Goal: Task Accomplishment & Management: Manage account settings

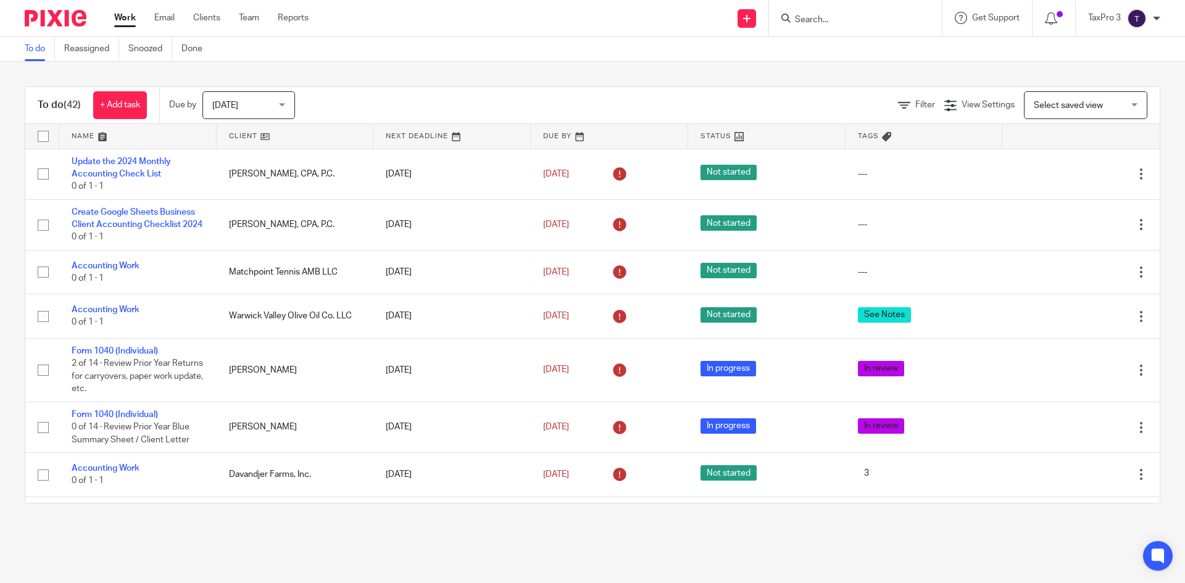
click at [1064, 115] on span "Select saved view" at bounding box center [1078, 105] width 90 height 26
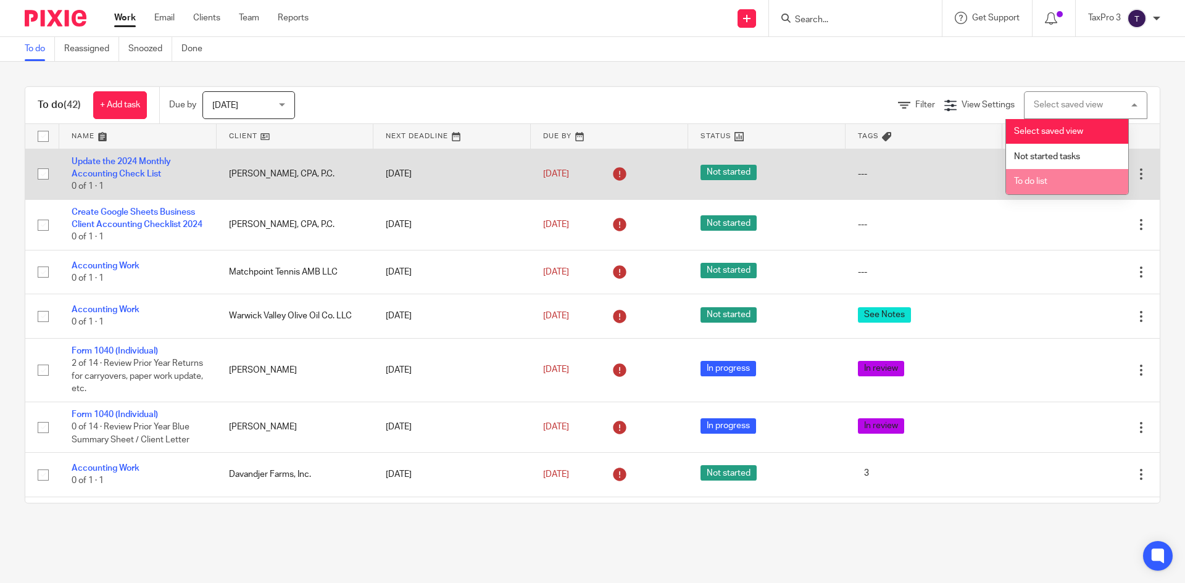
drag, startPoint x: 1044, startPoint y: 179, endPoint x: 1038, endPoint y: 181, distance: 6.4
click at [1044, 180] on span "To do list" at bounding box center [1030, 181] width 33 height 9
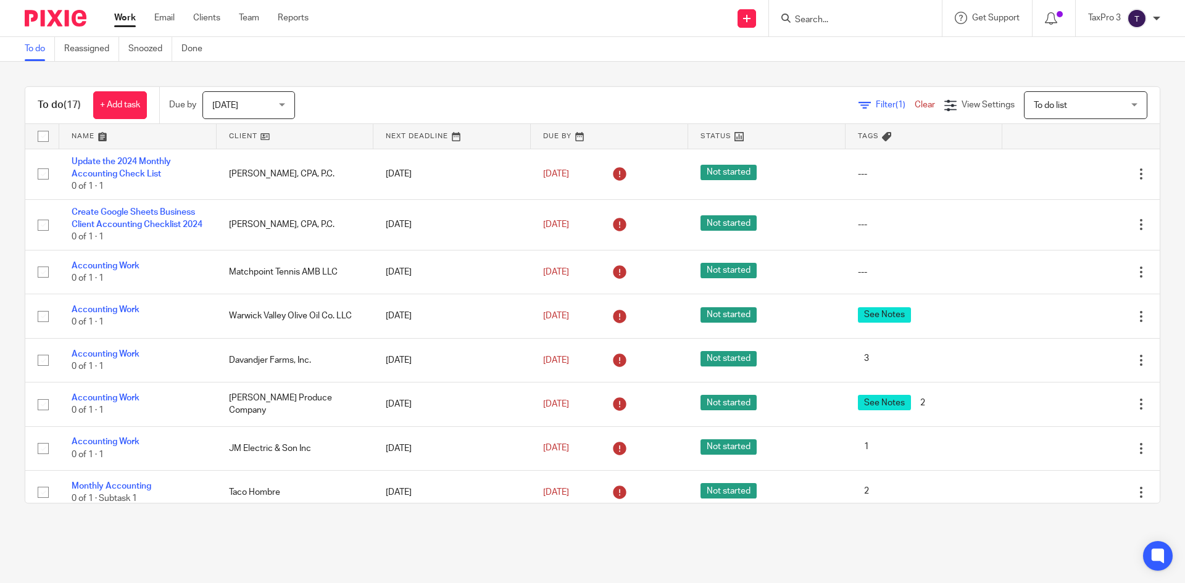
scroll to position [462, 0]
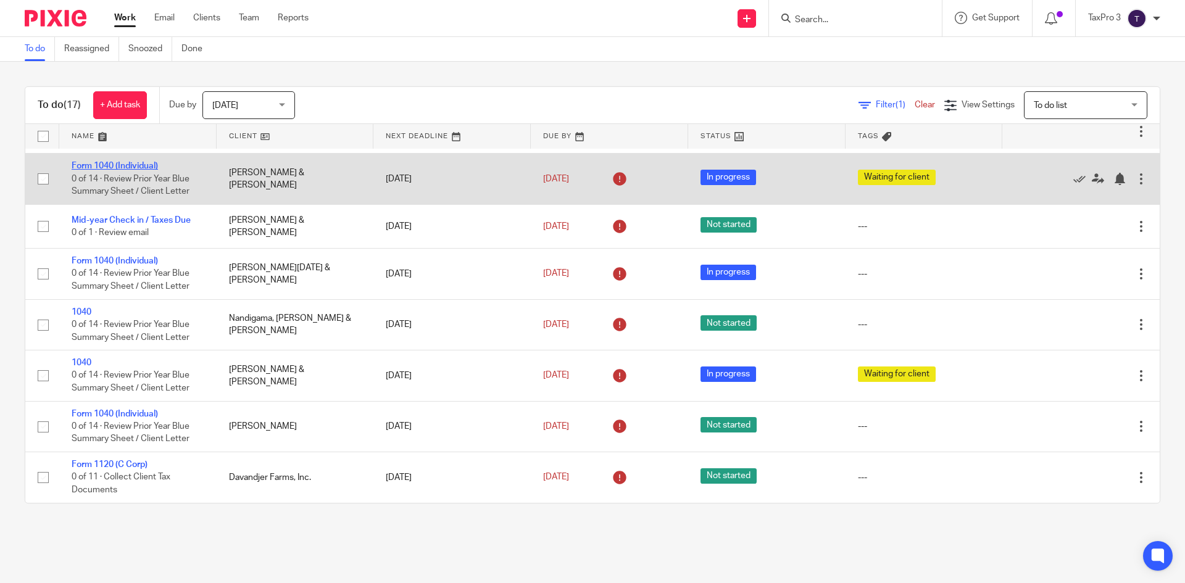
click at [125, 167] on link "Form 1040 (Individual)" at bounding box center [115, 166] width 86 height 9
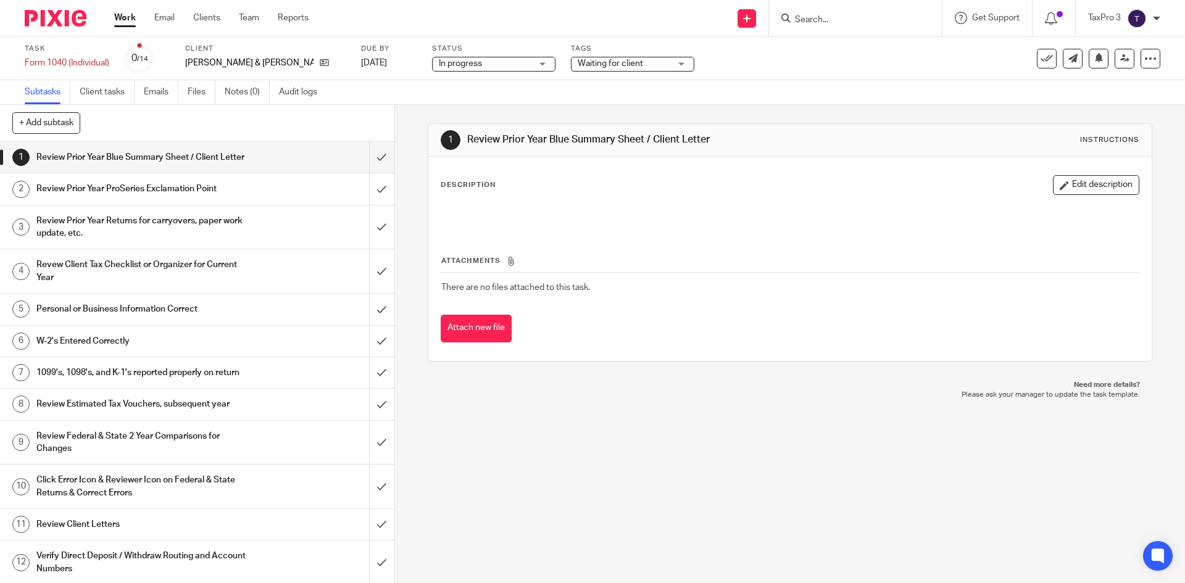
click at [590, 67] on span "Waiting for client" at bounding box center [610, 63] width 65 height 9
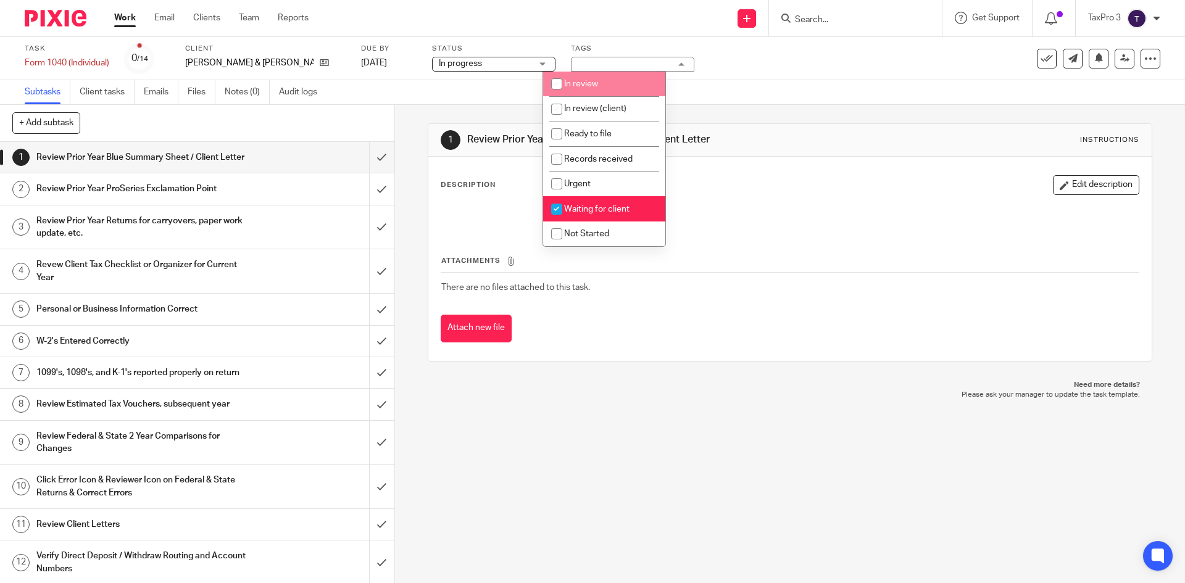
click at [581, 86] on span "In review" at bounding box center [581, 84] width 34 height 9
checkbox input "true"
click at [613, 205] on span "Waiting for client" at bounding box center [596, 209] width 65 height 9
checkbox input "false"
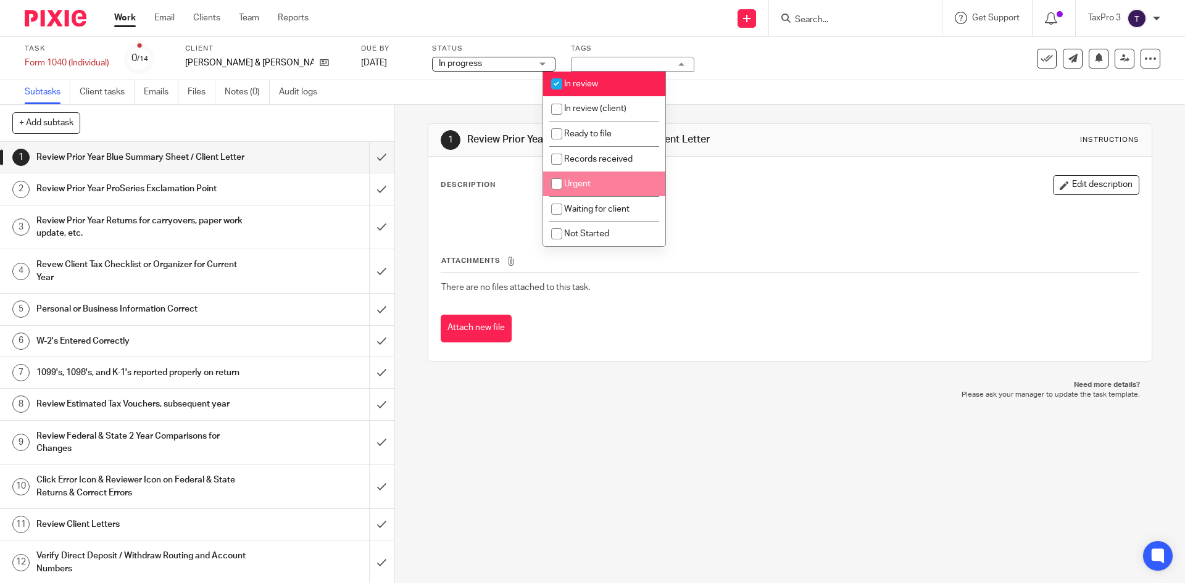
click at [65, 25] on img at bounding box center [56, 18] width 62 height 17
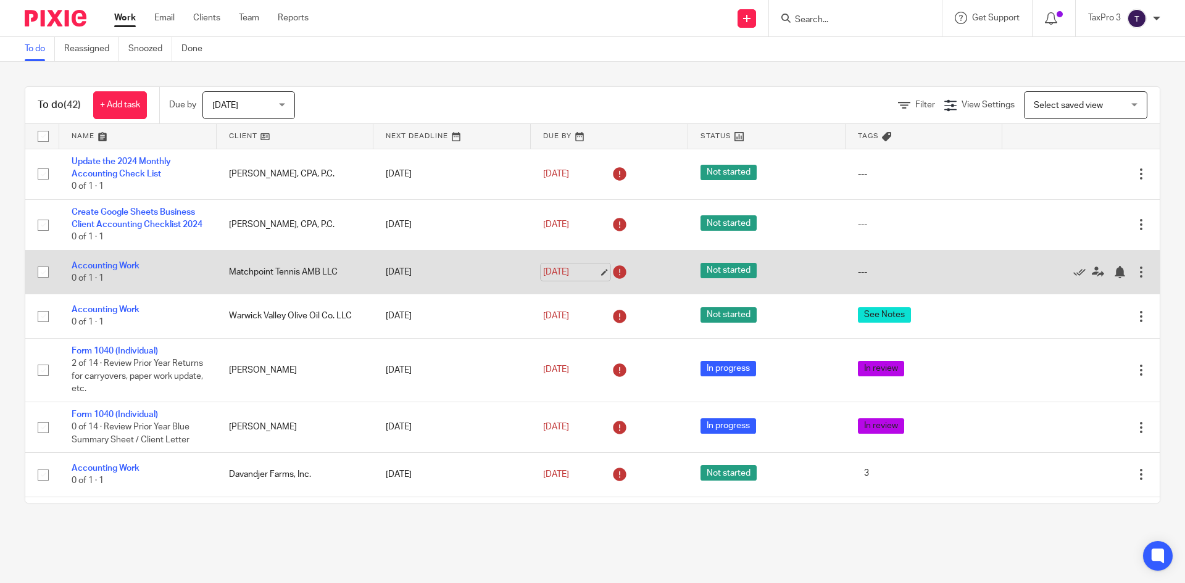
scroll to position [62, 0]
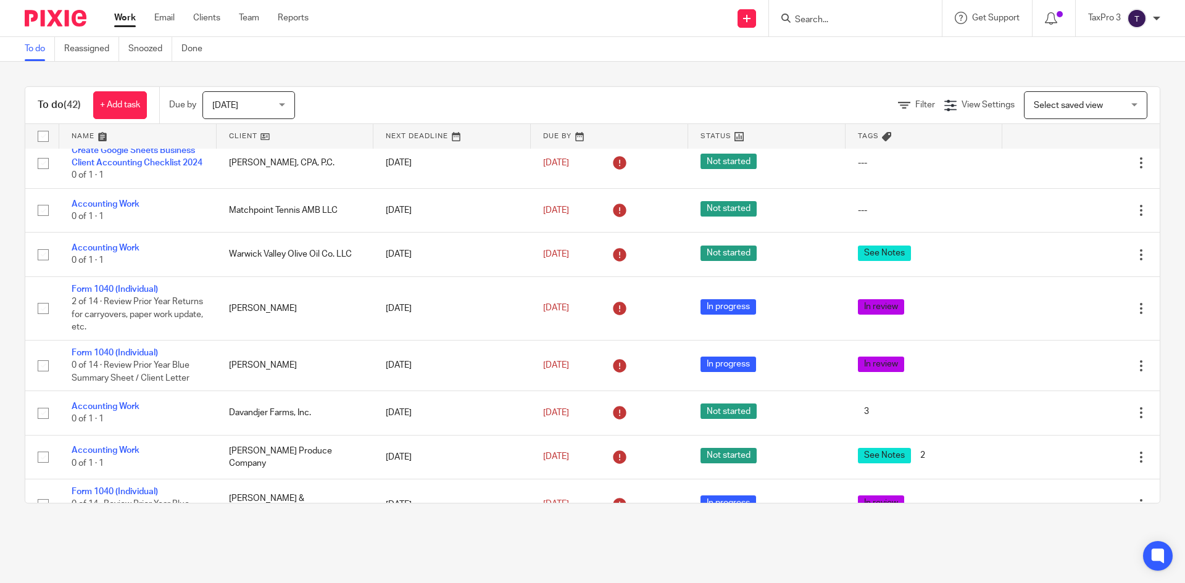
click at [1037, 107] on span "Select saved view" at bounding box center [1067, 105] width 69 height 9
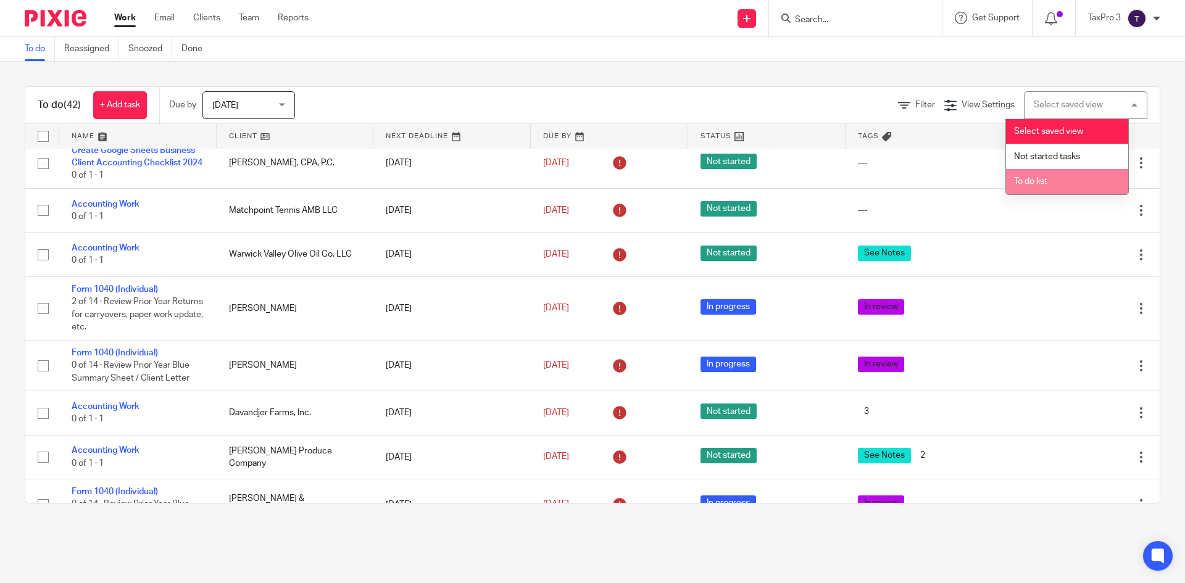
click at [1036, 185] on span "To do list" at bounding box center [1030, 181] width 33 height 9
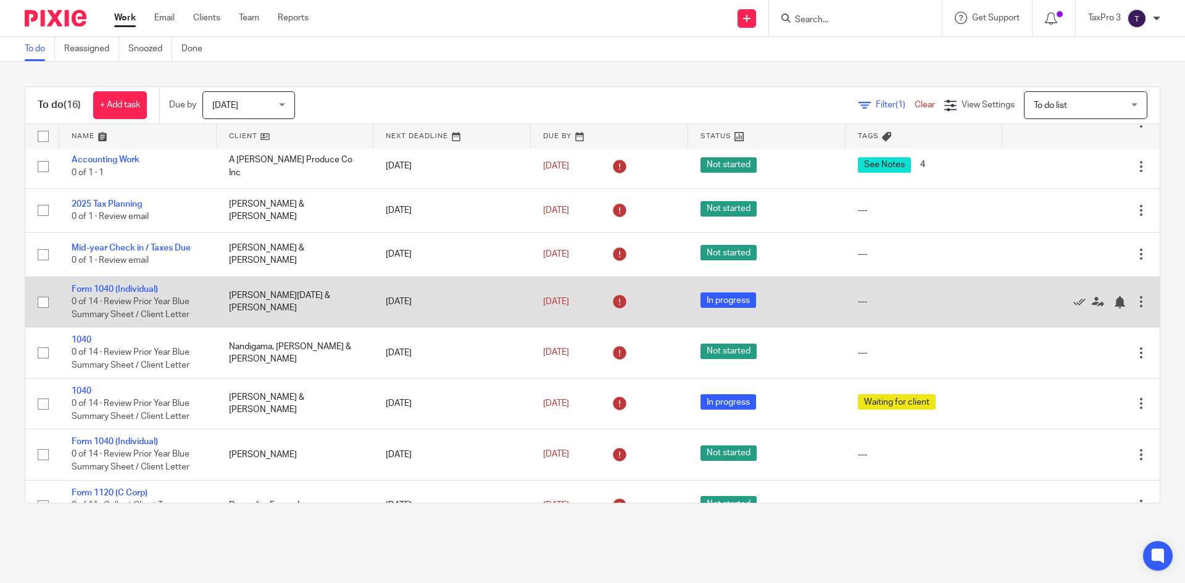
scroll to position [410, 0]
